Goal: Use online tool/utility

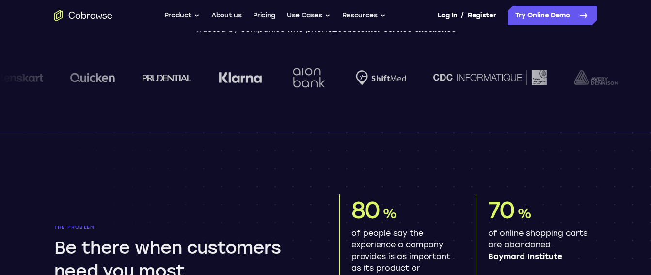
scroll to position [361, 0]
click at [519, 11] on link "Try Online Demo" at bounding box center [552, 15] width 90 height 19
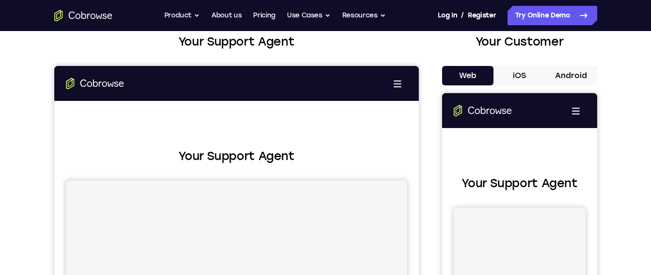
click at [0, 0] on button "Android" at bounding box center [0, 0] width 0 height 0
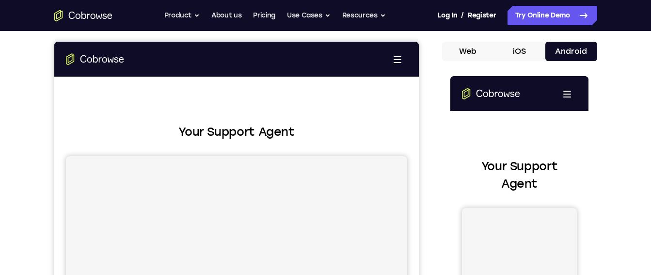
scroll to position [87, 0]
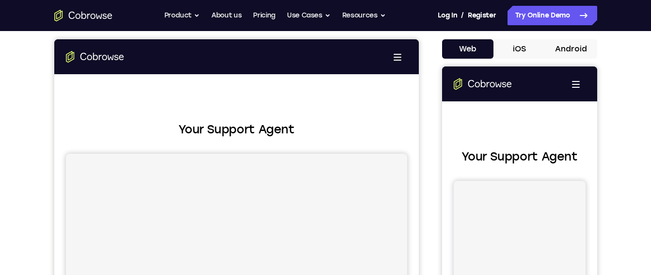
click at [510, 47] on button "iOS" at bounding box center [519, 48] width 52 height 19
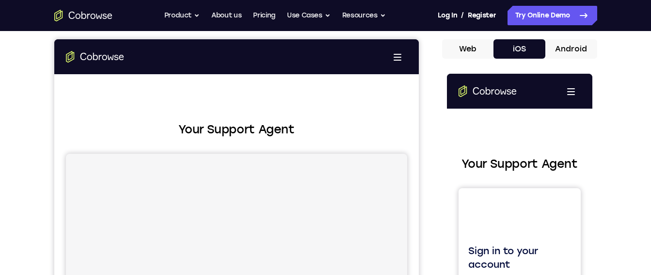
click at [0, 0] on button "Android" at bounding box center [0, 0] width 0 height 0
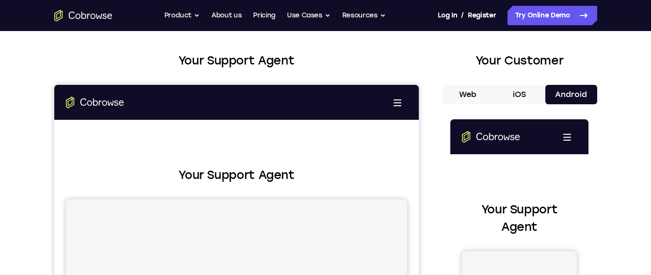
scroll to position [41, 0]
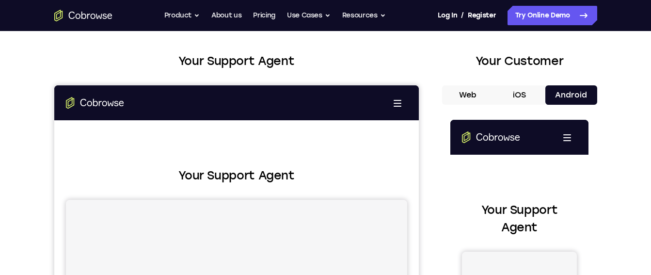
click at [506, 95] on button "iOS" at bounding box center [519, 94] width 52 height 19
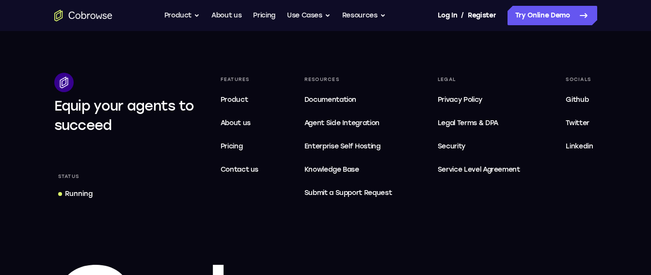
scroll to position [0, 0]
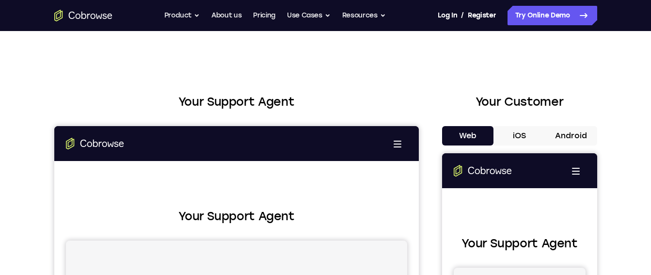
click at [0, 0] on button "Android" at bounding box center [0, 0] width 0 height 0
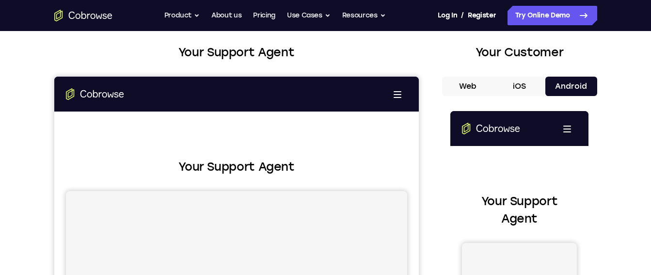
scroll to position [50, 0]
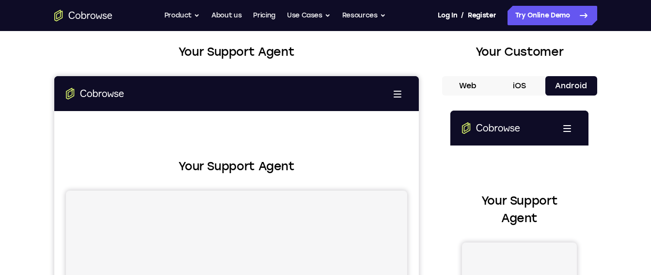
click at [517, 83] on button "iOS" at bounding box center [519, 85] width 52 height 19
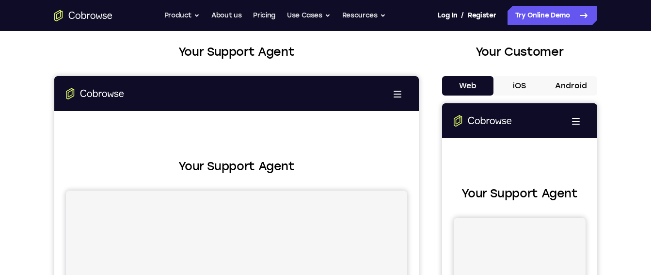
click at [0, 0] on button "Android" at bounding box center [0, 0] width 0 height 0
